Goal: Task Accomplishment & Management: Use online tool/utility

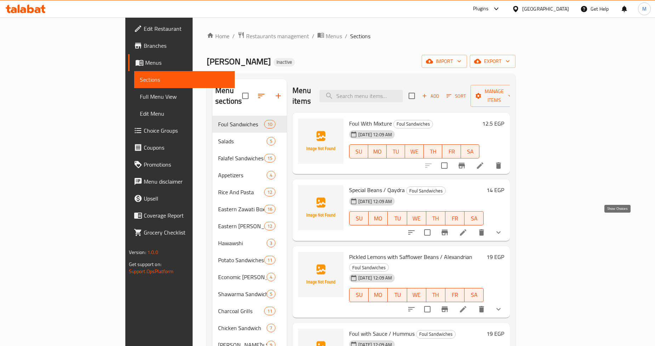
click at [503, 228] on icon "show more" at bounding box center [498, 232] width 9 height 9
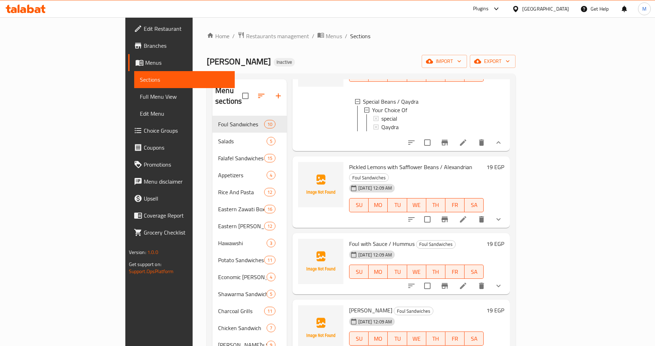
scroll to position [157, 0]
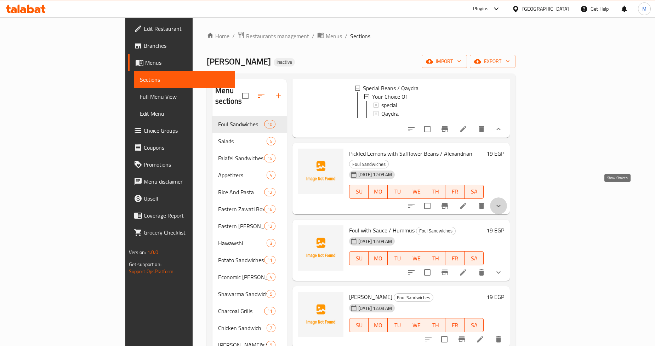
click at [503, 202] on icon "show more" at bounding box center [498, 206] width 9 height 9
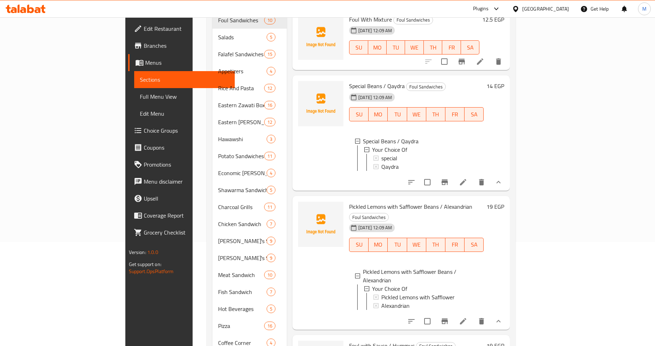
scroll to position [21, 0]
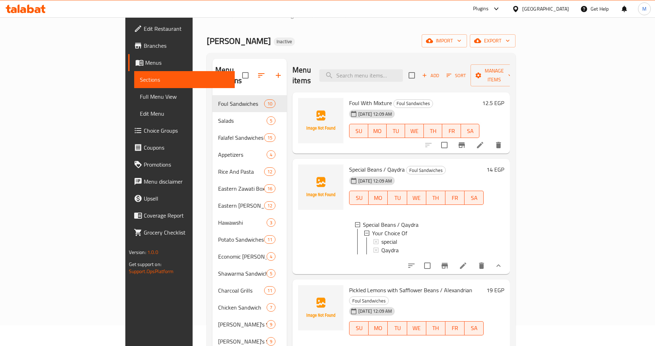
click at [473, 260] on li at bounding box center [463, 266] width 20 height 13
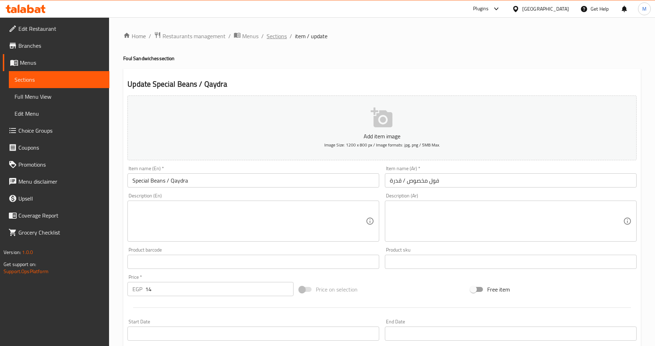
click at [279, 36] on span "Sections" at bounding box center [277, 36] width 20 height 9
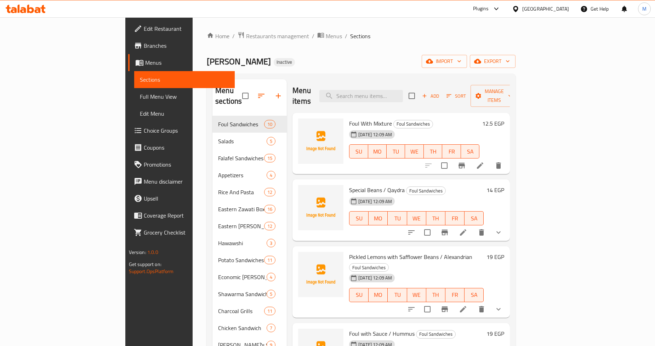
click at [397, 83] on div "Menu items Add Sort Manage items" at bounding box center [401, 96] width 217 height 34
click at [403, 95] on input "search" at bounding box center [362, 96] width 84 height 12
paste input "Hummus salad/[PERSON_NAME]/Tahini/Beet"
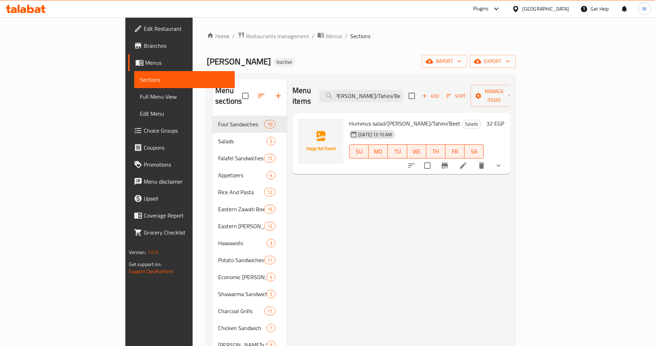
click at [503, 162] on icon "show more" at bounding box center [498, 166] width 9 height 9
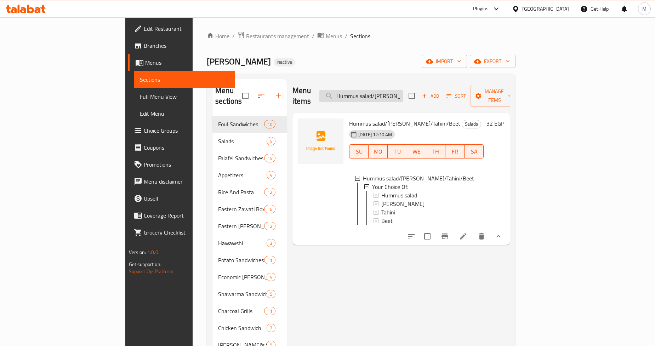
click at [403, 90] on input "Hummus salad/[PERSON_NAME]/Tahini/Beet" at bounding box center [362, 96] width 84 height 12
paste input "Falafel With labneh / Kiri cheese"
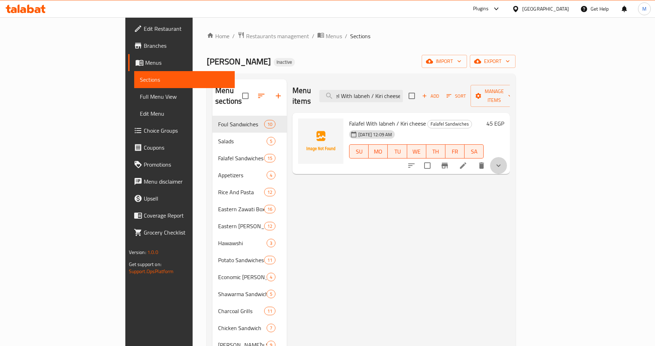
click at [507, 157] on button "show more" at bounding box center [498, 165] width 17 height 17
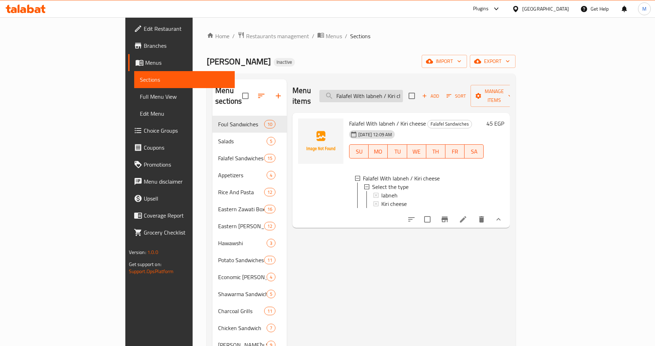
click at [403, 90] on input "Falafel With labneh / Kiri cheese" at bounding box center [362, 96] width 84 height 12
paste input "Seafood Spaghetti"
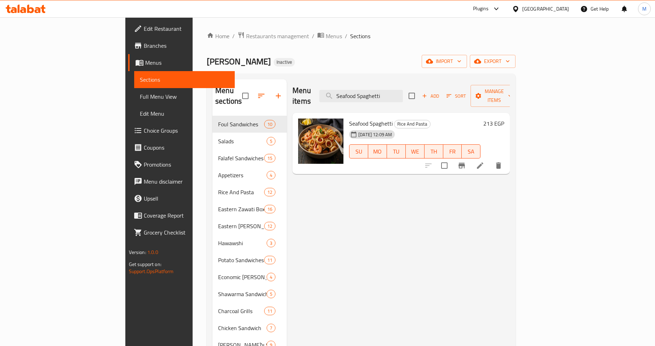
paste input "Box of Plain Beans (Qaydra) / Falafel Dough"
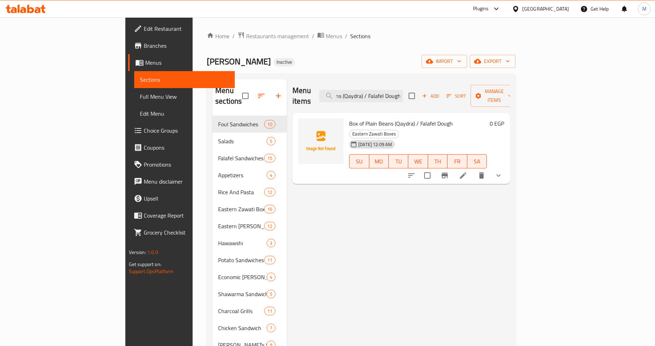
click at [503, 171] on icon "show more" at bounding box center [498, 175] width 9 height 9
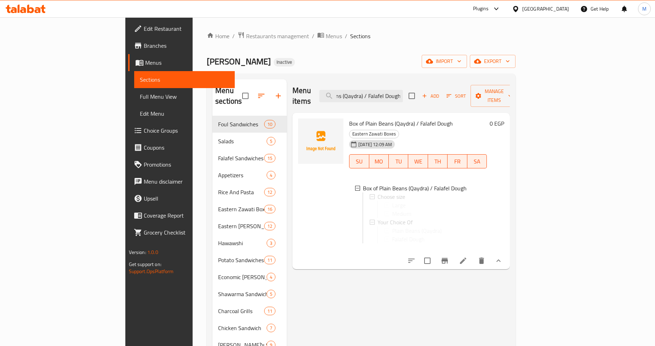
scroll to position [0, 0]
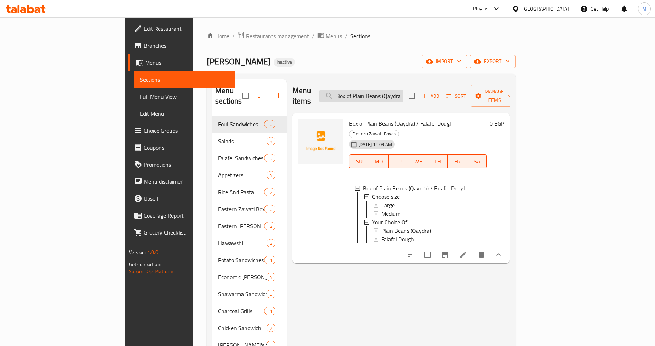
click at [403, 94] on input "Box of Plain Beans (Qaydra) / Falafel Dough" at bounding box center [362, 96] width 84 height 12
paste input "Omelette Plate With Pastrami / Omelette With cheese"
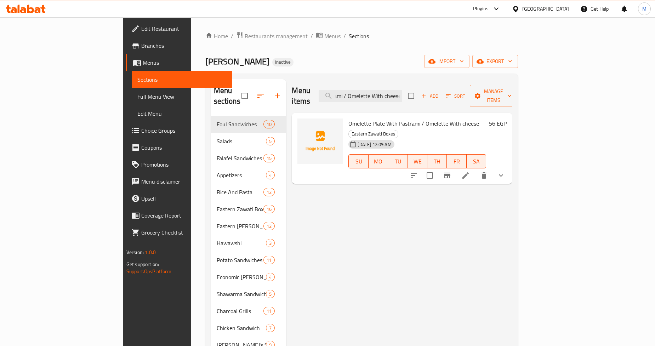
click at [519, 158] on div "Menu sections Foul Sandwiches 10 Salads 5 Falafel Sandwiches 15 Appetizers 4 Ri…" at bounding box center [361, 337] width 313 height 527
click at [505, 171] on icon "show more" at bounding box center [501, 175] width 9 height 9
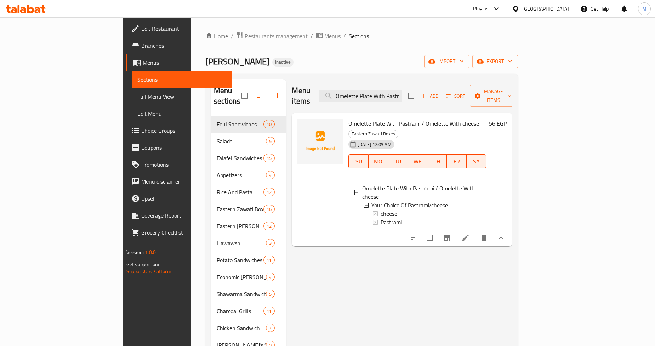
click at [402, 95] on input "Omelette Plate With Pastrami / Omelette With cheese" at bounding box center [361, 96] width 84 height 12
click at [402, 90] on input "Omelette Plate With Pastrami / Omelette With cheese" at bounding box center [361, 96] width 84 height 12
click at [402, 92] on input "Omelette Plate With Pastrami / Omelette With cheese" at bounding box center [361, 96] width 84 height 12
paste input "Turkish Fried Cheese Platter 5 Pieces"
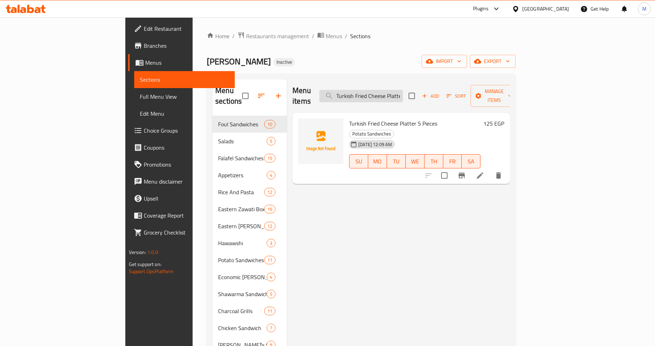
click at [396, 96] on input "Turkish Fried Cheese Platter 5 Pieces" at bounding box center [362, 96] width 84 height 12
paste input "Quarter Grilled Chicken"
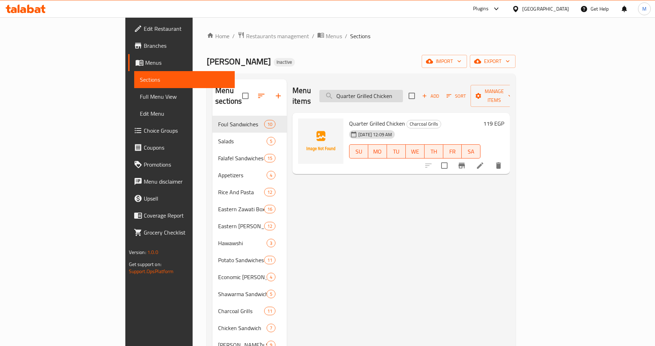
paste input "Stuff"
paste input "Chicken Pane / Shish Tawook"
click at [503, 162] on icon "show more" at bounding box center [498, 166] width 9 height 9
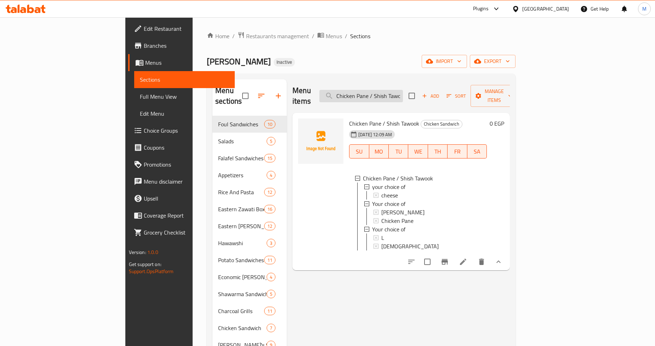
click at [403, 90] on input "Chicken Pane / Shish Tawook" at bounding box center [362, 96] width 84 height 12
paste input "Strips"
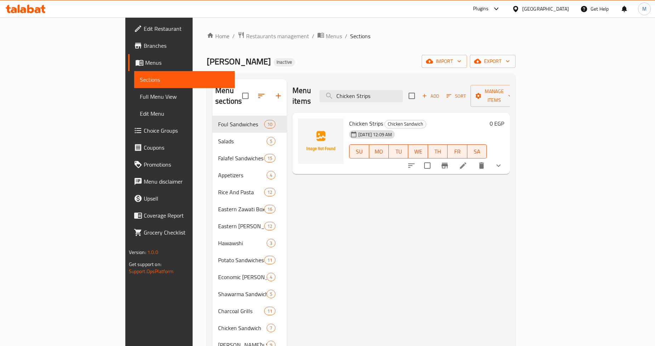
type input "Chicken Strips"
click at [503, 162] on icon "show more" at bounding box center [498, 166] width 9 height 9
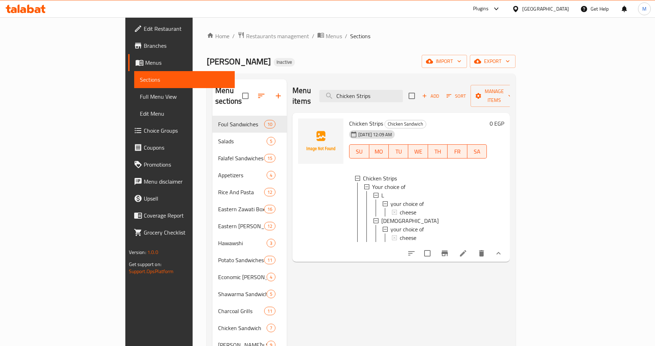
click at [468, 250] on icon at bounding box center [463, 253] width 9 height 9
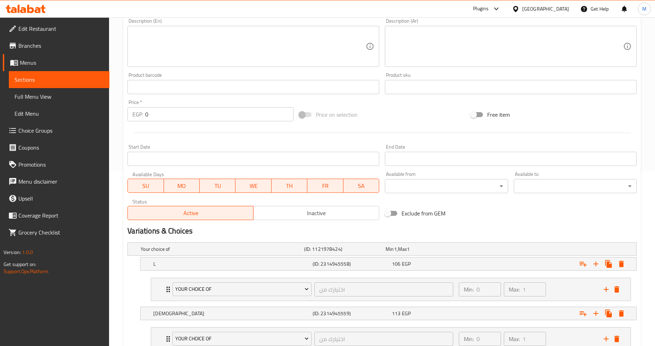
scroll to position [228, 0]
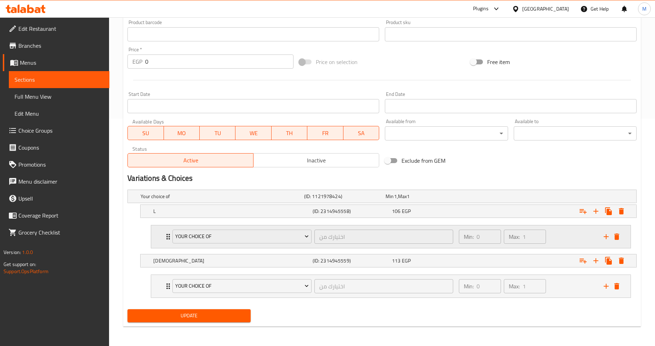
click at [161, 234] on div "your choice of اختيارك من ​ Min: 0 ​ Max: 1 ​" at bounding box center [391, 237] width 480 height 23
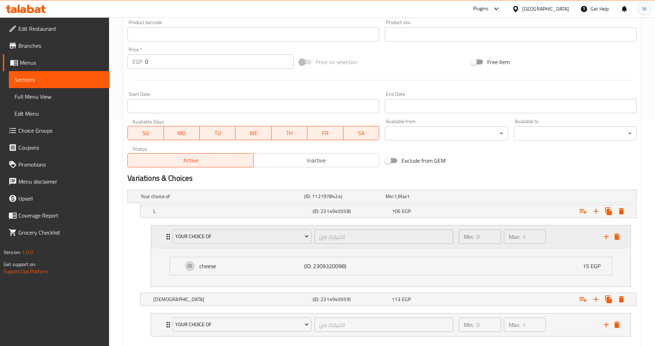
click at [161, 234] on div "your choice of اختيارك من ​ Min: 0 ​ Max: 1 ​" at bounding box center [391, 237] width 480 height 23
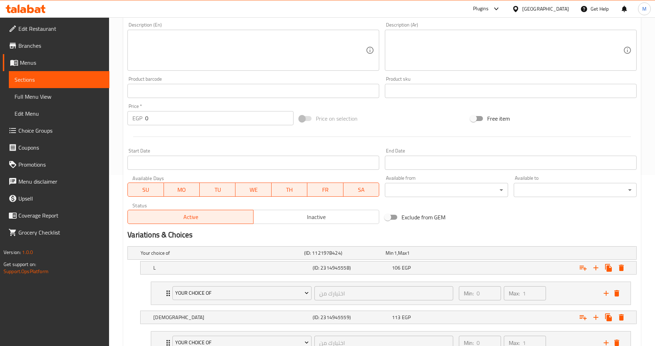
scroll to position [0, 0]
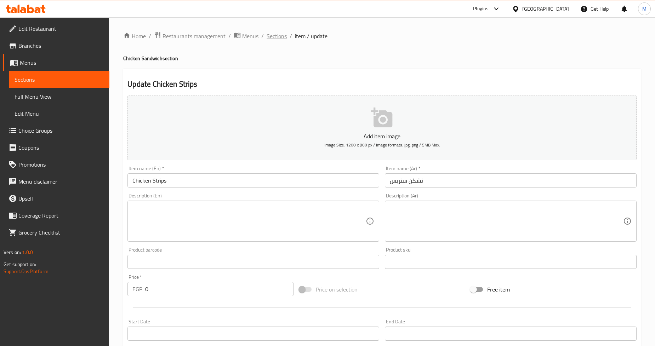
click at [278, 35] on span "Sections" at bounding box center [277, 36] width 20 height 9
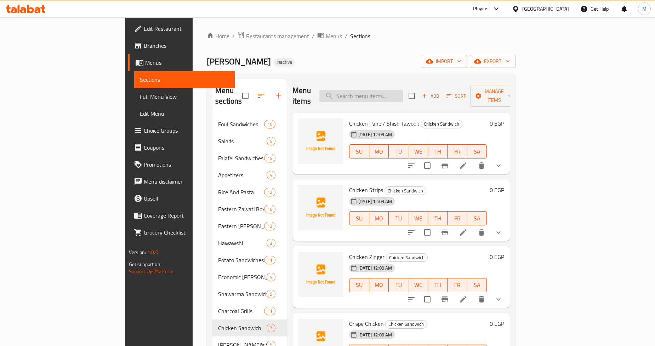
click at [403, 92] on input "search" at bounding box center [362, 96] width 84 height 12
paste input "Chicken Zinger"
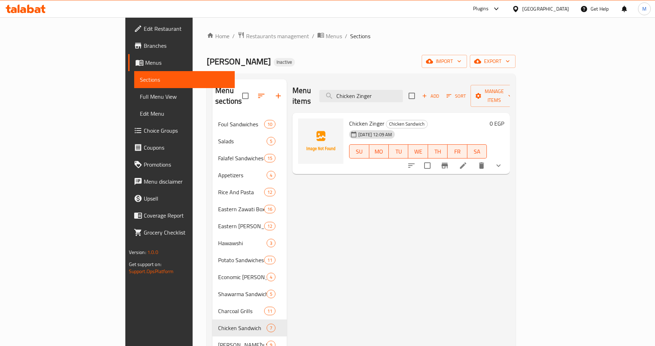
type input "Chicken Zinger"
click at [503, 162] on icon "show more" at bounding box center [498, 166] width 9 height 9
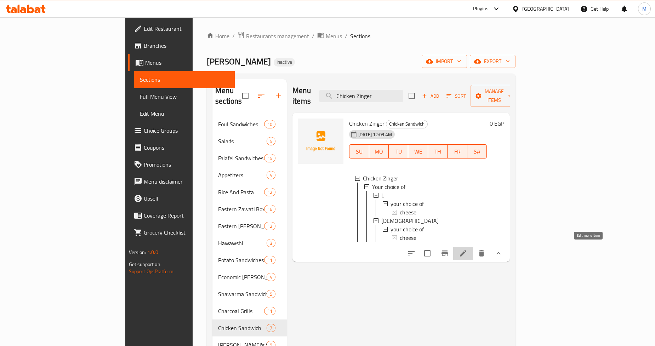
click at [467, 250] on icon at bounding box center [463, 253] width 6 height 6
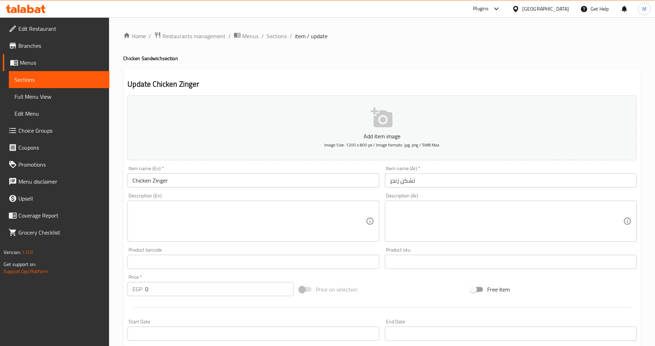
scroll to position [228, 0]
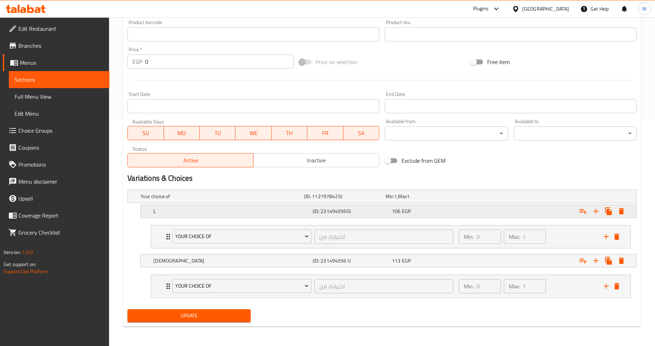
click at [178, 210] on h5 "L" at bounding box center [231, 211] width 156 height 7
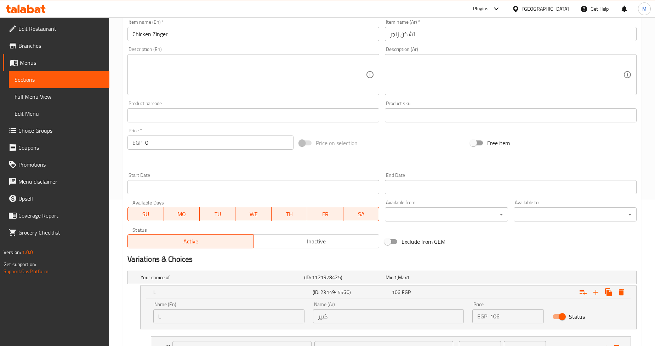
scroll to position [0, 0]
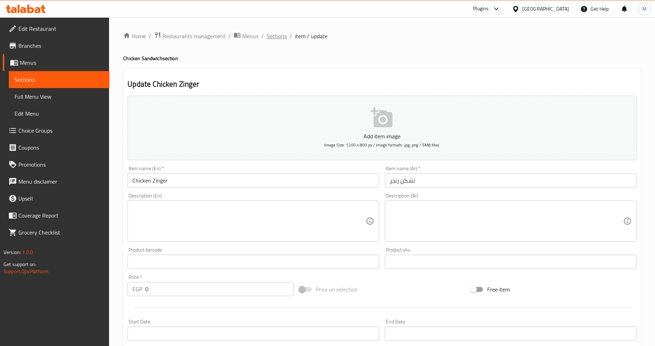
click at [274, 38] on span "Sections" at bounding box center [277, 36] width 20 height 9
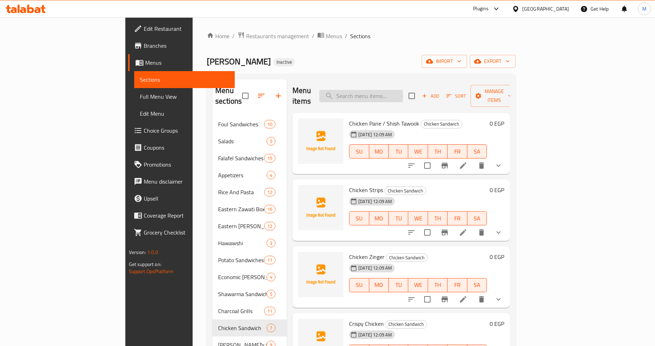
click at [403, 96] on input "search" at bounding box center [362, 96] width 84 height 12
paste input "Chicken Plate"
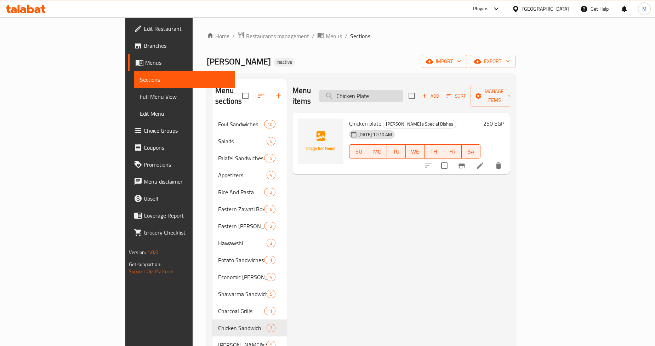
paste input "Stuffed Pigeons ( number 2)"
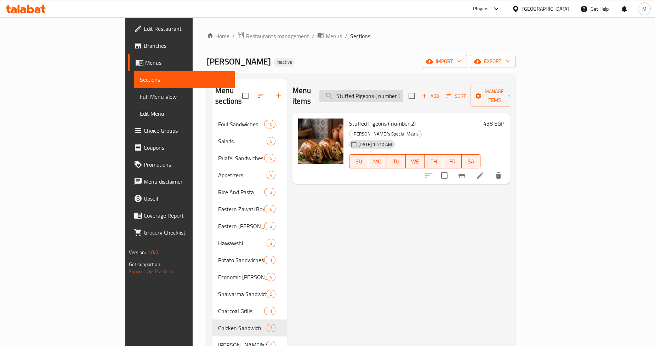
click at [403, 90] on input "Stuffed Pigeons ( number 2)" at bounding box center [362, 96] width 84 height 12
paste input "Jumbo meat / Chicken Burger (Large"
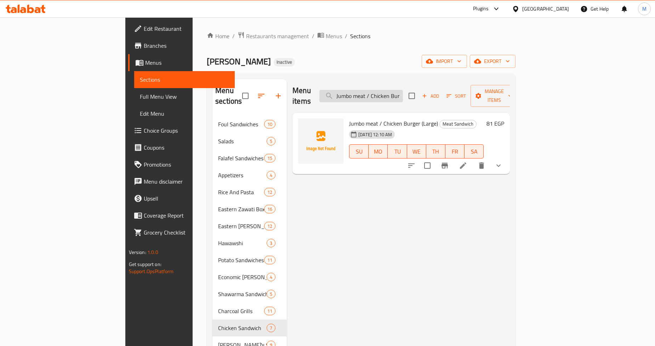
click at [403, 90] on input "Jumbo meat / Chicken Burger (Large)" at bounding box center [362, 96] width 84 height 12
paste input "Egg/Cheese Burger - Meat / Chicken"
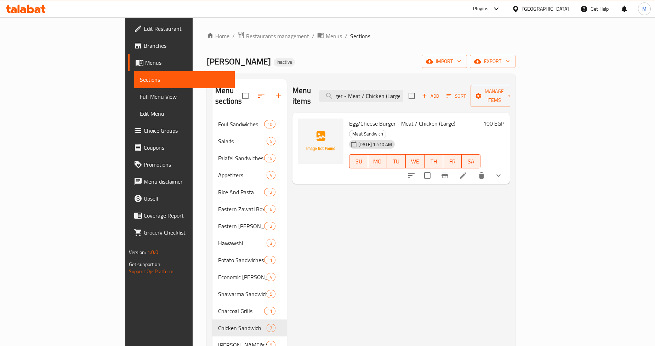
click at [507, 167] on div at bounding box center [455, 175] width 104 height 17
click at [503, 171] on icon "show more" at bounding box center [498, 175] width 9 height 9
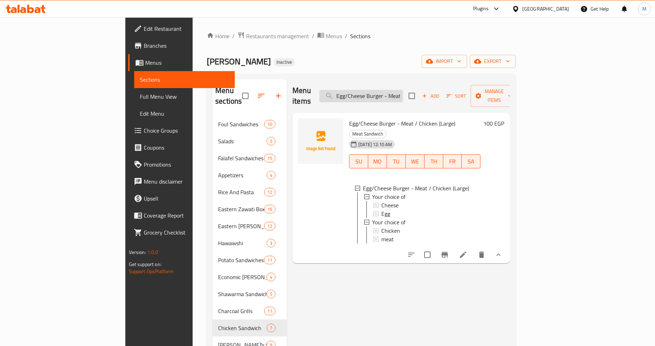
click at [402, 96] on input "Egg/Cheese Burger - Meat / Chicken (Large)" at bounding box center [362, 96] width 84 height 12
paste input "Mix Burger m"
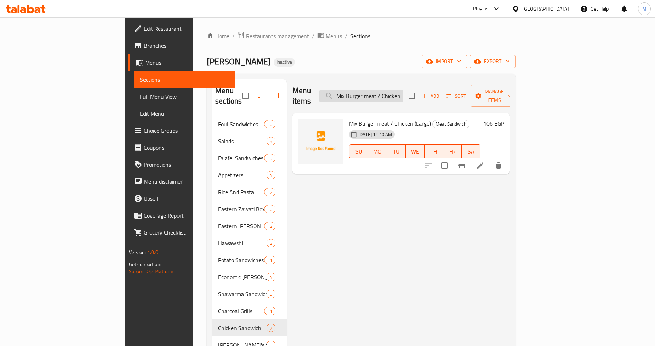
click at [401, 90] on input "Mix Burger meat / Chicken (Large)" at bounding box center [362, 96] width 84 height 12
paste input "exican Bikini"
paste input "Grilled Sausage"
paste input "Shish Kebab / Grilled Steak"
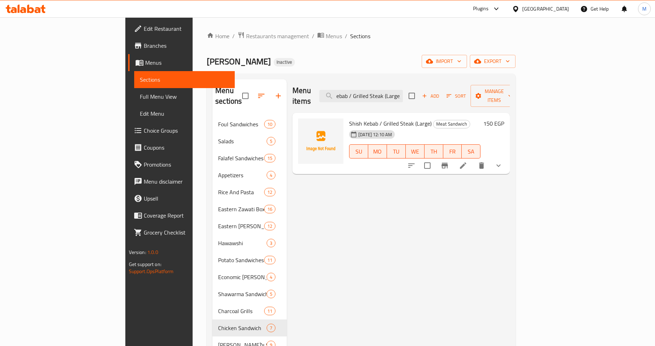
click at [503, 162] on icon "show more" at bounding box center [498, 166] width 9 height 9
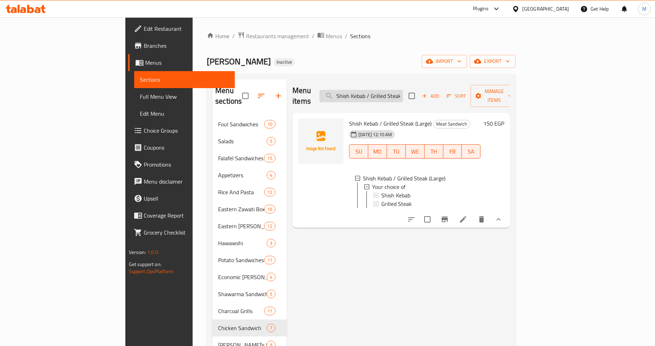
click at [399, 91] on input "Shish Kebab / Grilled Steak (Large)" at bounding box center [362, 96] width 84 height 12
paste input "Fish Fillet"
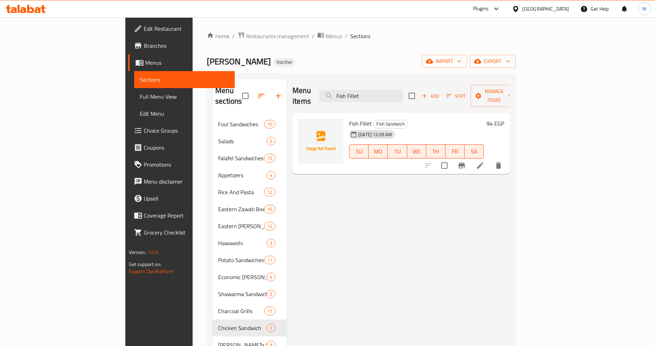
paste input "Crabs"
paste input "Squid"
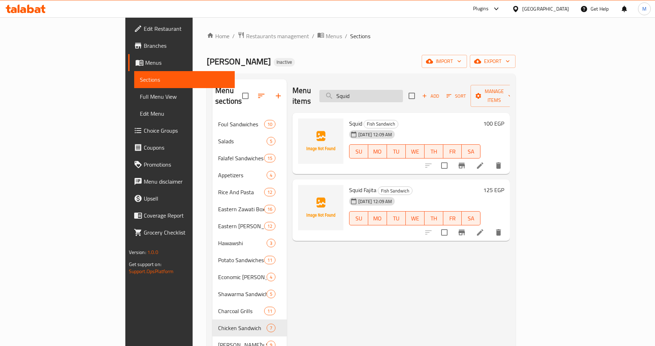
paste input "hrimp"
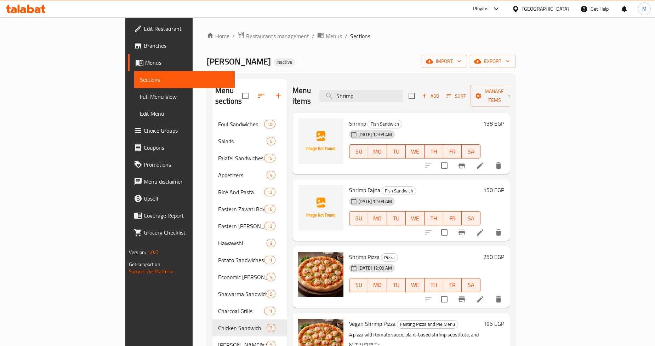
paste input "Flavored Tea"
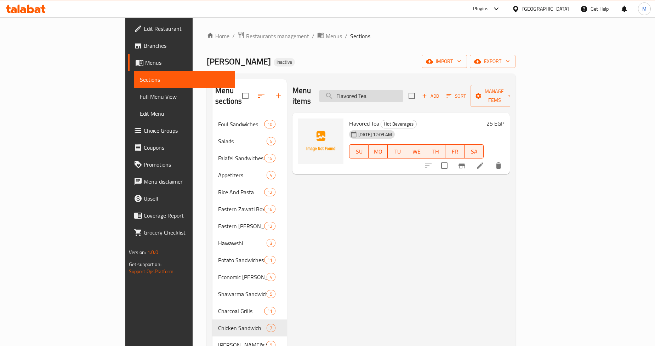
paste input "Pizza Shawarma (Meat - Chicken)"
type input "Pizza Shawarma (Meat - Chicken)"
click at [507, 157] on button "show more" at bounding box center [498, 165] width 17 height 17
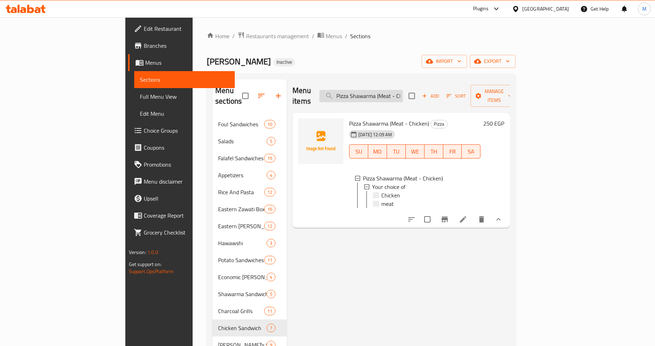
click at [403, 90] on input "Pizza Shawarma (Meat - Chicken)" at bounding box center [362, 96] width 84 height 12
paste input "Shrimp Pizza"
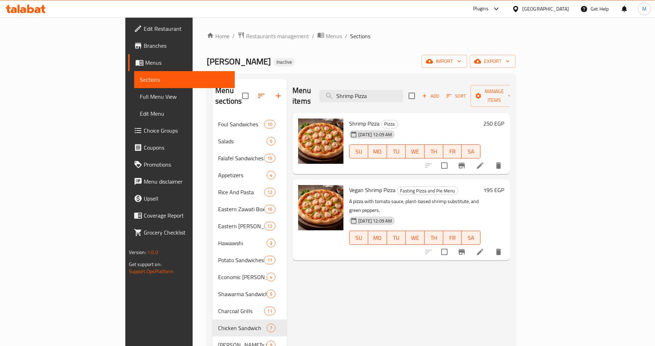
type input "Shrimp Pizza"
